Goal: Task Accomplishment & Management: Manage account settings

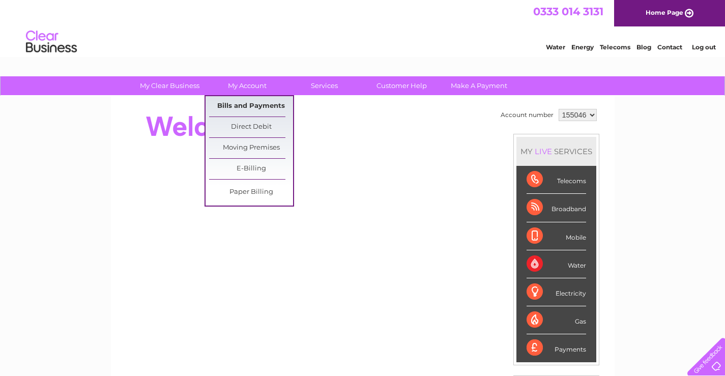
click at [236, 106] on link "Bills and Payments" at bounding box center [251, 106] width 84 height 20
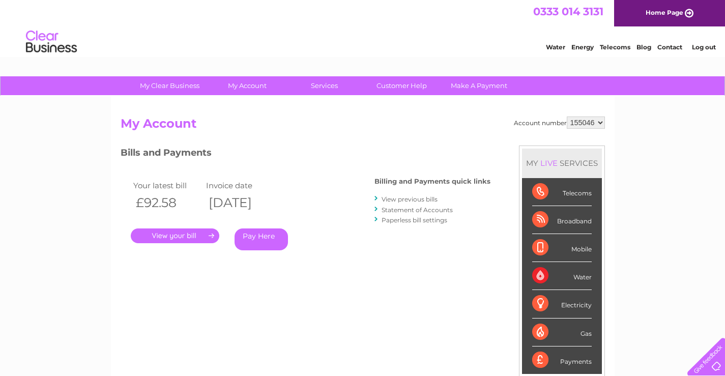
click at [392, 209] on link "Statement of Accounts" at bounding box center [417, 210] width 71 height 8
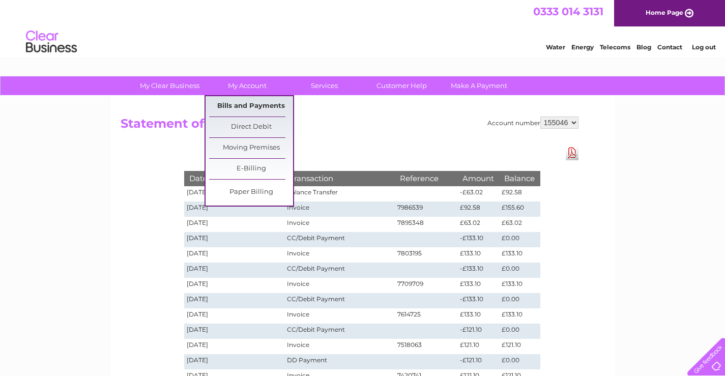
click at [249, 104] on link "Bills and Payments" at bounding box center [251, 106] width 84 height 20
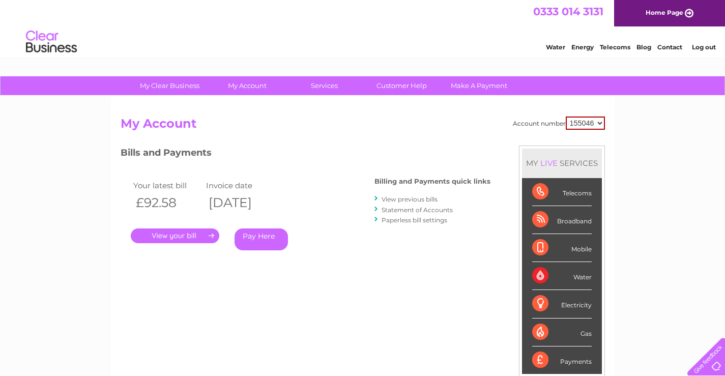
click at [190, 238] on link "." at bounding box center [175, 235] width 89 height 15
